Goal: Find contact information: Find contact information

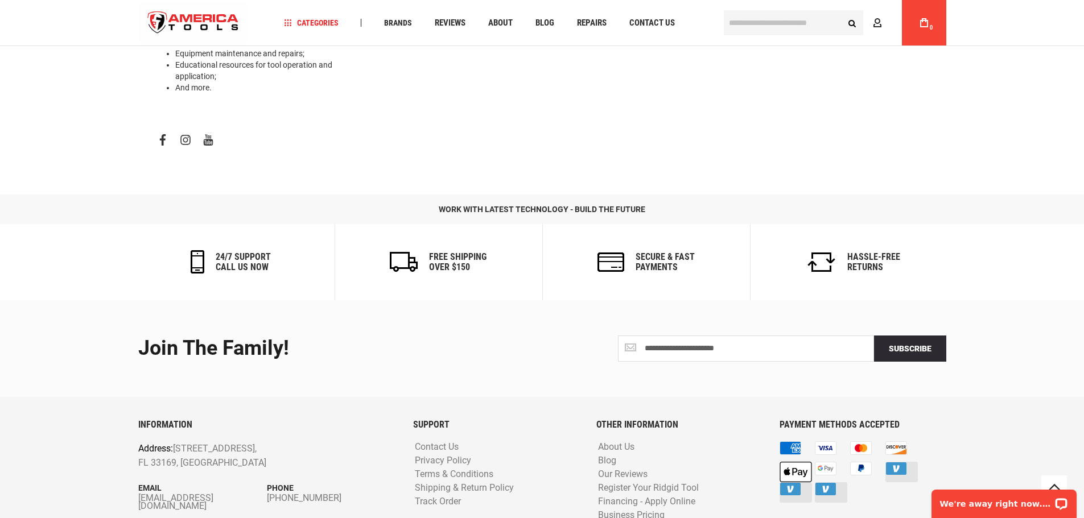
drag, startPoint x: 205, startPoint y: 450, endPoint x: 179, endPoint y: 473, distance: 35.9
click at [179, 473] on div "INFORMATION Address: 1157 NW 159th Dr, Miami, FL 33169, United States Email inf…" at bounding box center [267, 480] width 275 height 121
